Goal: Information Seeking & Learning: Learn about a topic

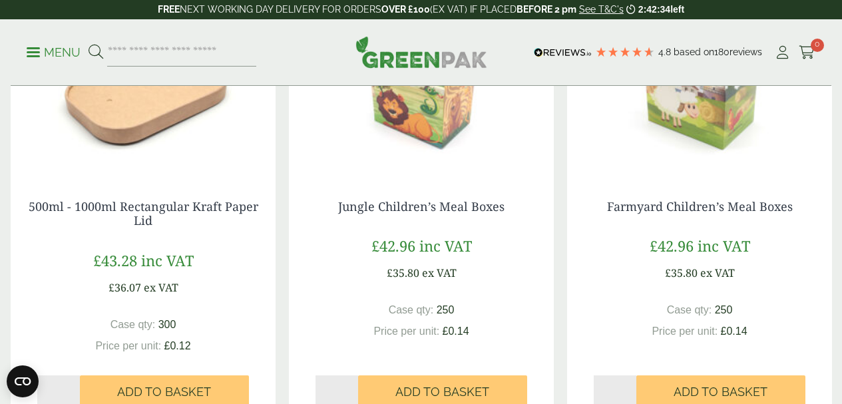
scroll to position [1088, 0]
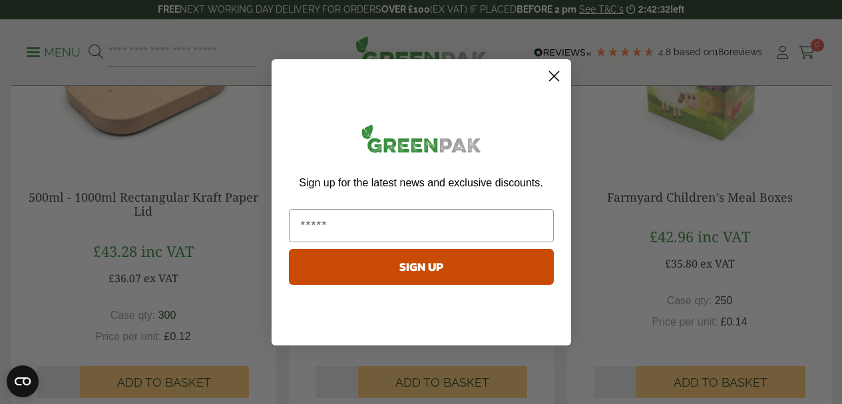
click at [553, 69] on circle "Close dialog" at bounding box center [553, 76] width 22 height 22
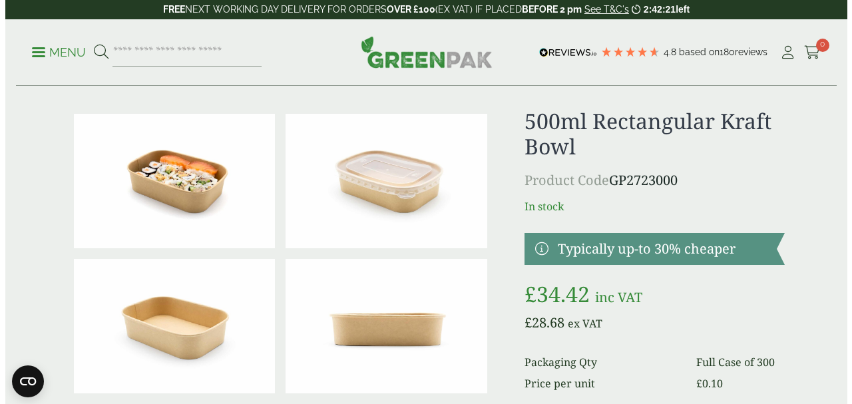
scroll to position [0, 0]
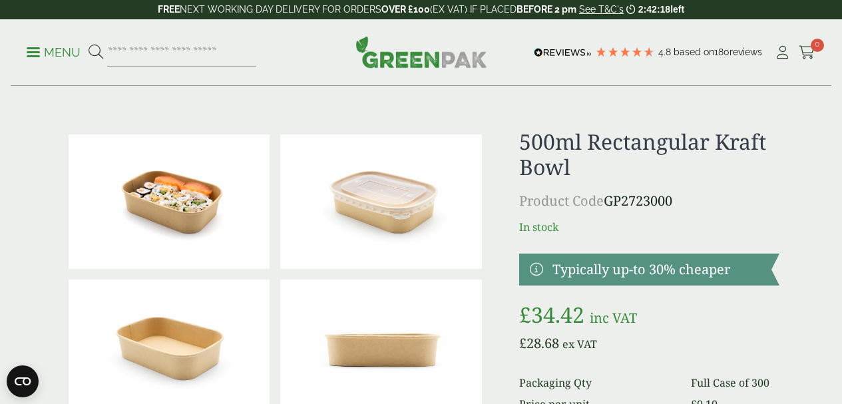
click at [34, 54] on p "Menu" at bounding box center [54, 53] width 54 height 16
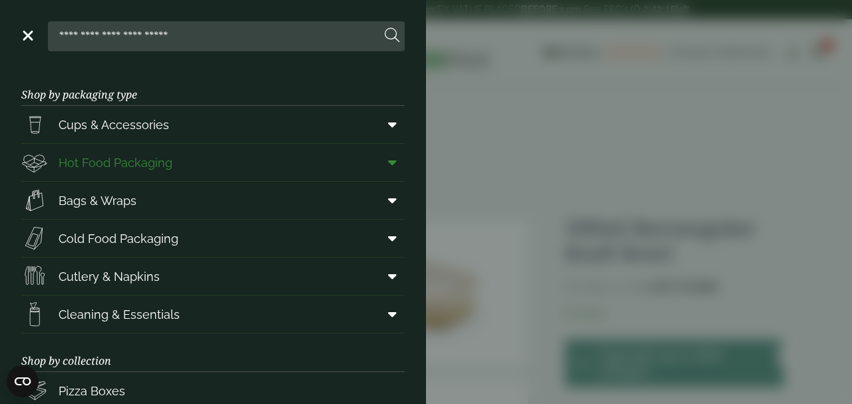
click at [156, 169] on span "Hot Food Packaging" at bounding box center [116, 163] width 114 height 18
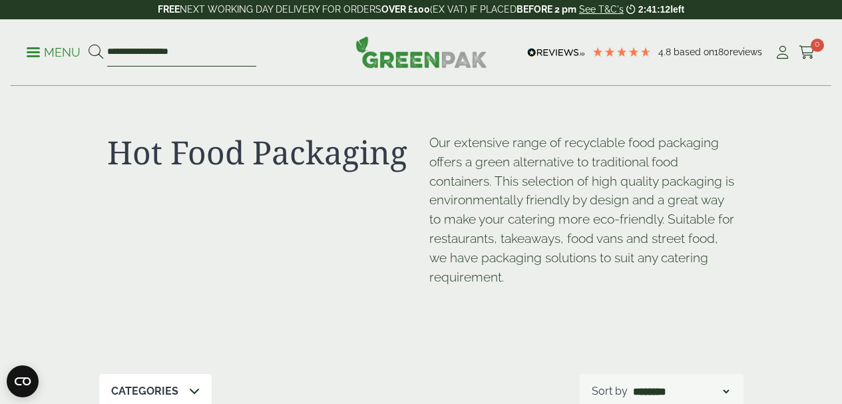
click at [224, 55] on input "**********" at bounding box center [181, 53] width 149 height 28
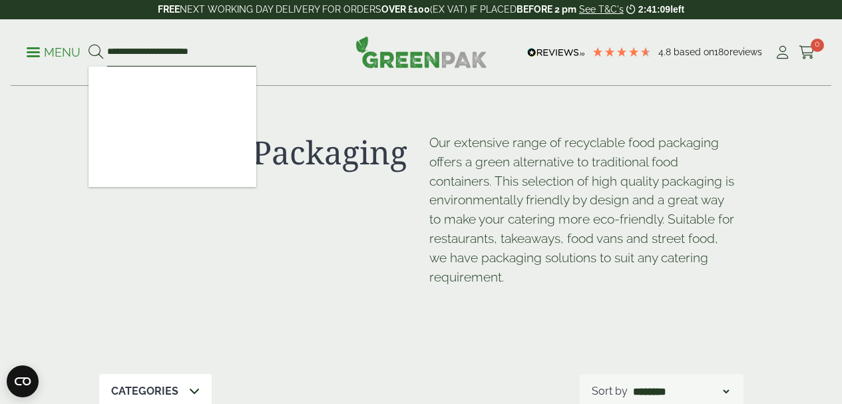
type input "**********"
click at [89, 44] on button at bounding box center [96, 52] width 15 height 17
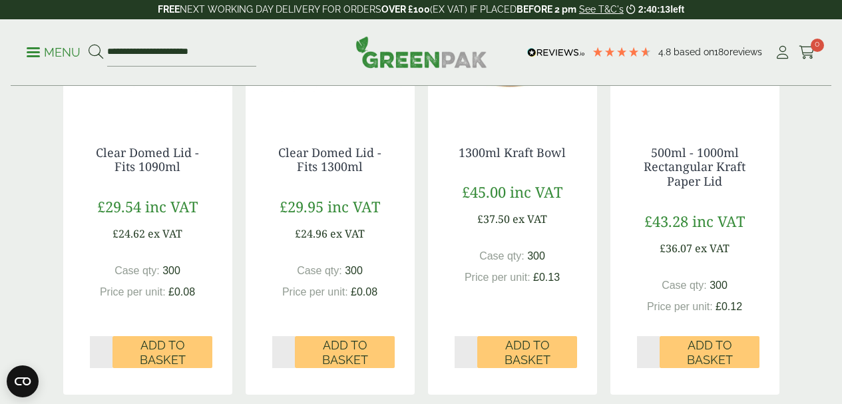
scroll to position [871, 0]
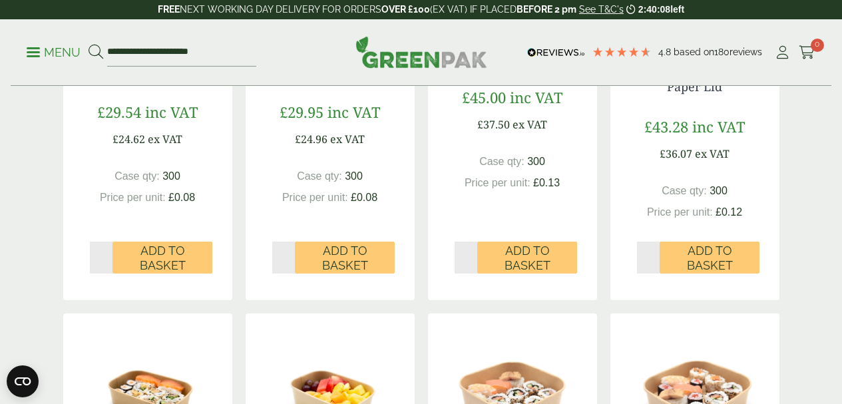
click at [810, 188] on div "Shop Categories Bestsellers (3) Burger Boxes (6) Carry Packs (3) Chicken Boxes …" at bounding box center [421, 23] width 842 height 1617
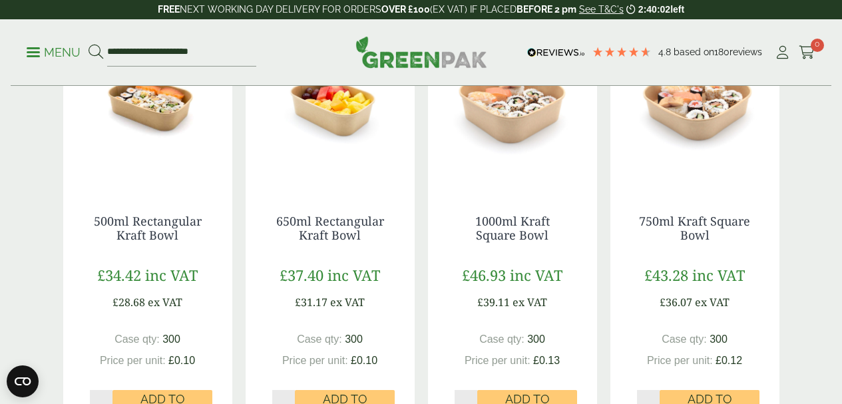
scroll to position [1173, 0]
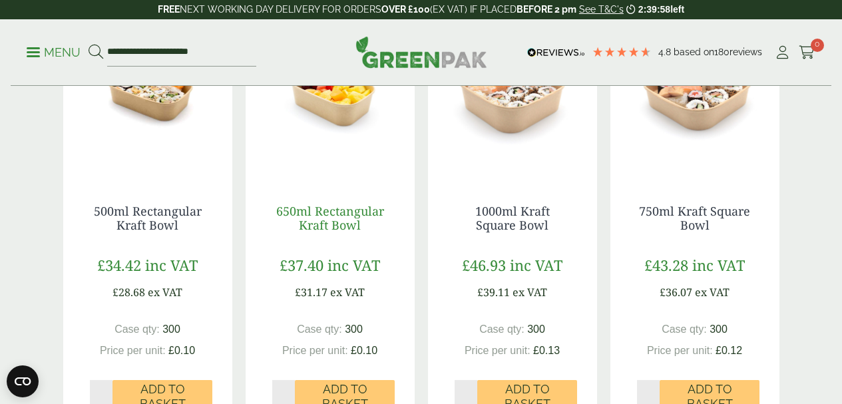
click at [325, 234] on link "650ml Rectangular Kraft Bowl" at bounding box center [330, 218] width 108 height 31
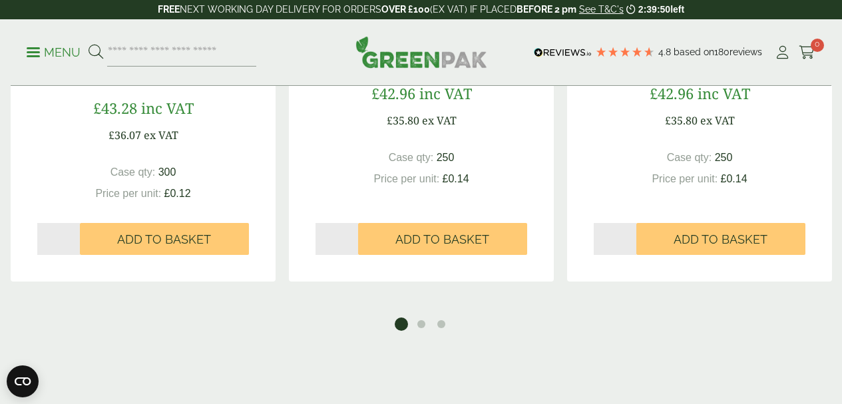
scroll to position [1319, 0]
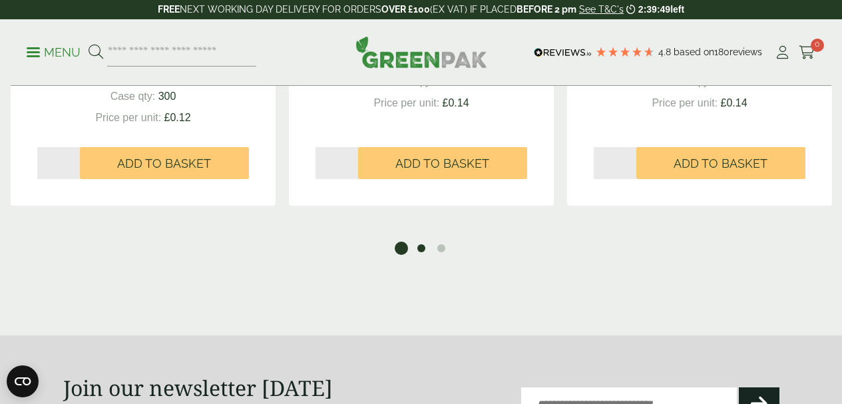
click at [423, 255] on button "2" at bounding box center [421, 248] width 13 height 13
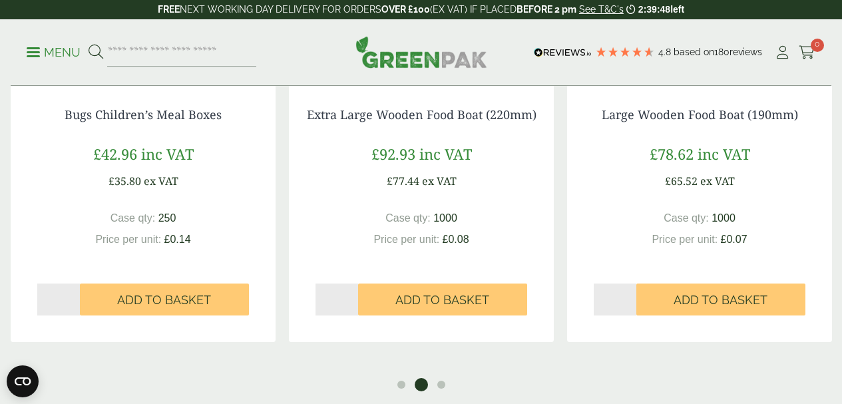
scroll to position [1288, 0]
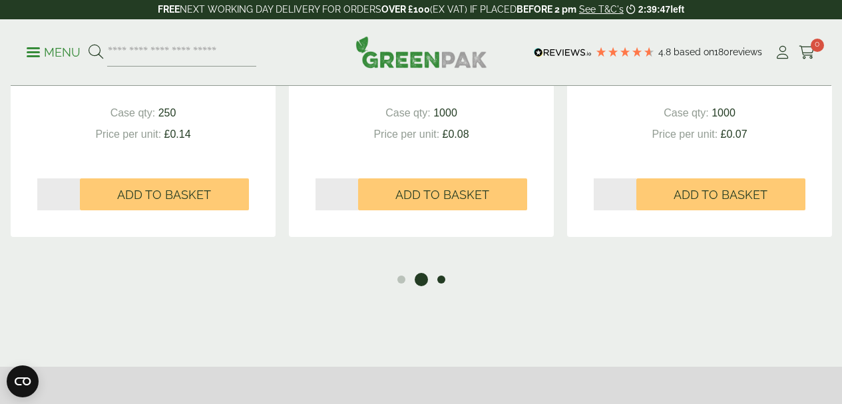
click at [440, 286] on button "3" at bounding box center [441, 279] width 13 height 13
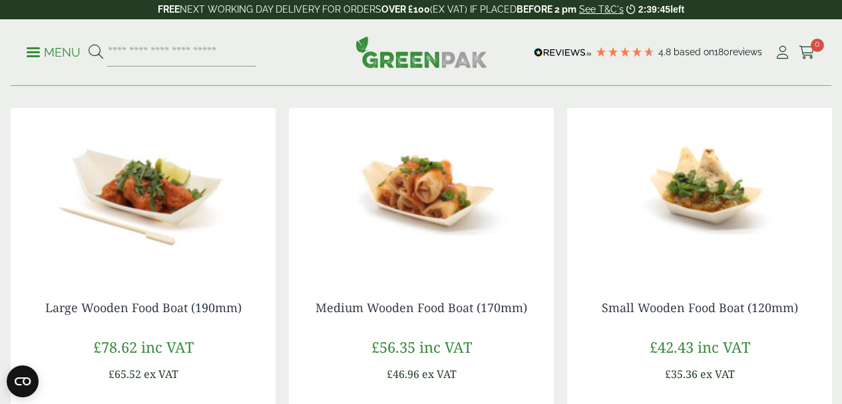
scroll to position [1365, 0]
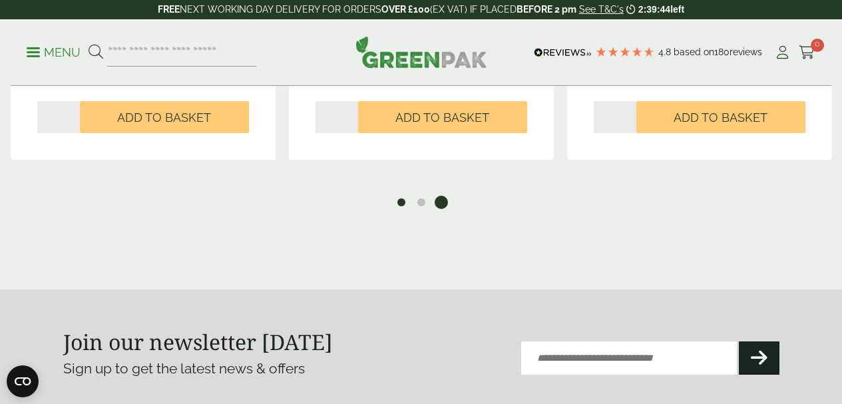
click at [404, 209] on button "1" at bounding box center [401, 202] width 13 height 13
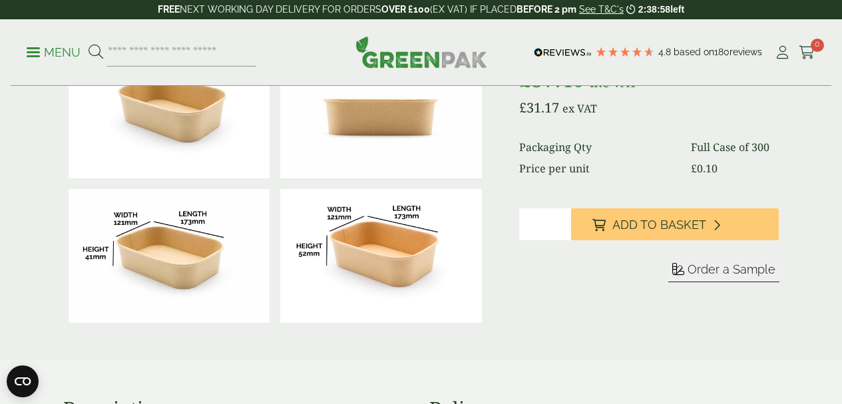
scroll to position [248, 0]
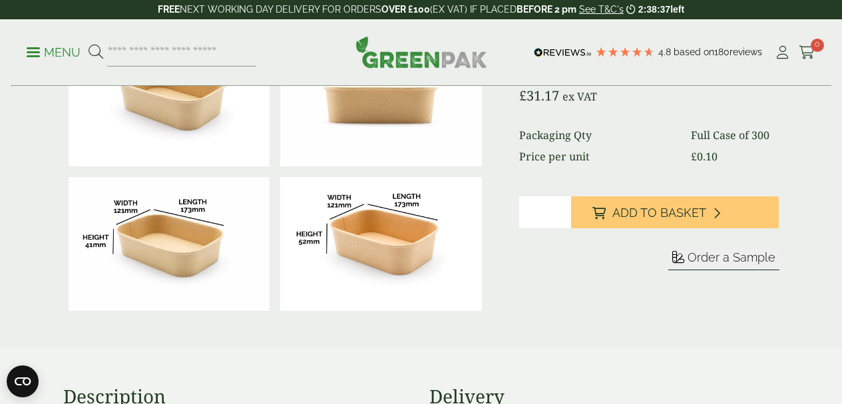
click at [424, 268] on img at bounding box center [381, 244] width 202 height 134
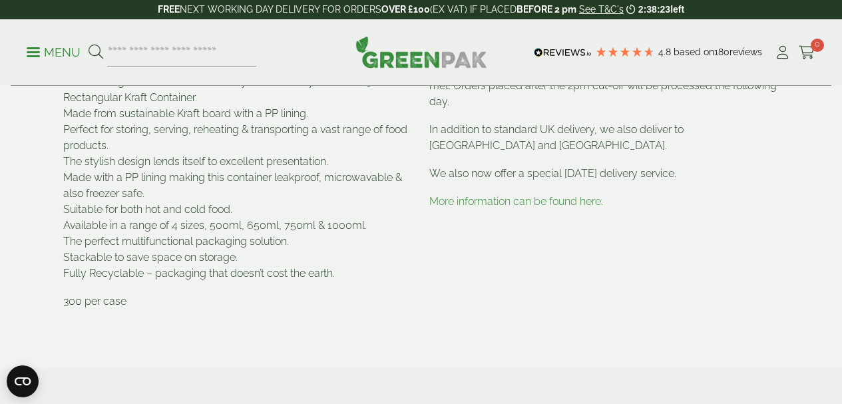
scroll to position [618, 0]
click at [559, 208] on link "More information can be found here." at bounding box center [516, 202] width 174 height 13
